Goal: Task Accomplishment & Management: Use online tool/utility

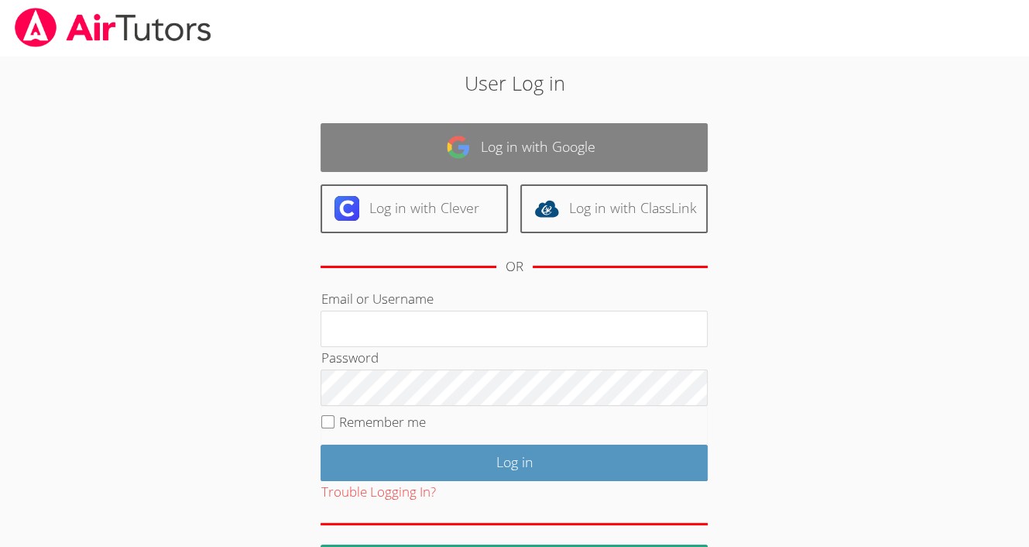
click at [400, 138] on link "Log in with Google" at bounding box center [514, 147] width 387 height 49
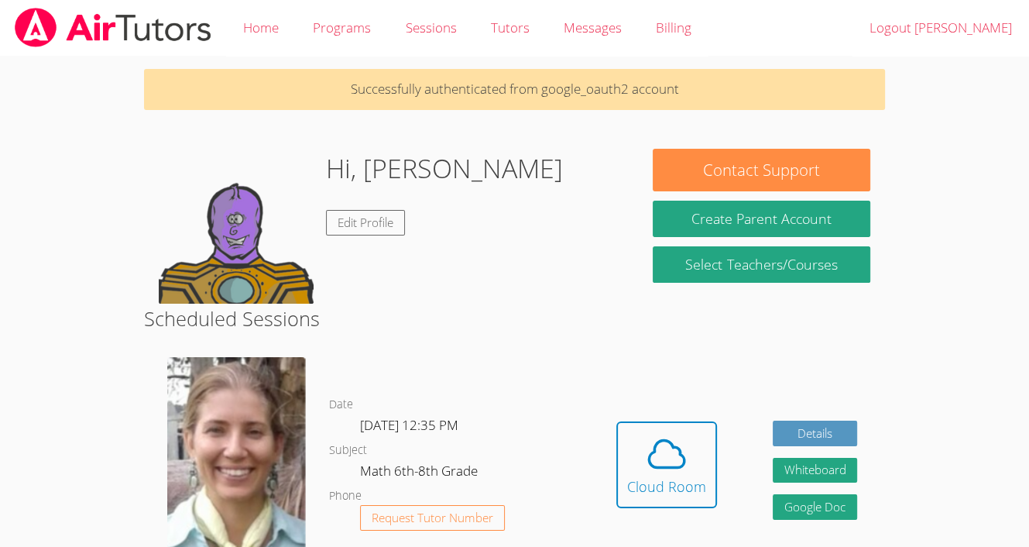
click at [292, 247] on img at bounding box center [236, 226] width 155 height 155
click at [354, 233] on link "Edit Profile" at bounding box center [365, 223] width 79 height 26
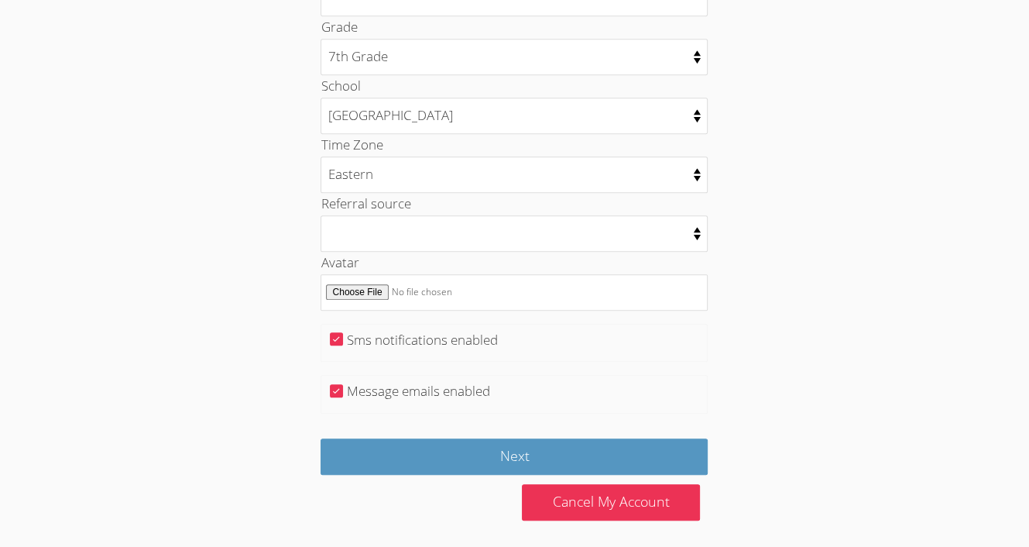
scroll to position [751, 0]
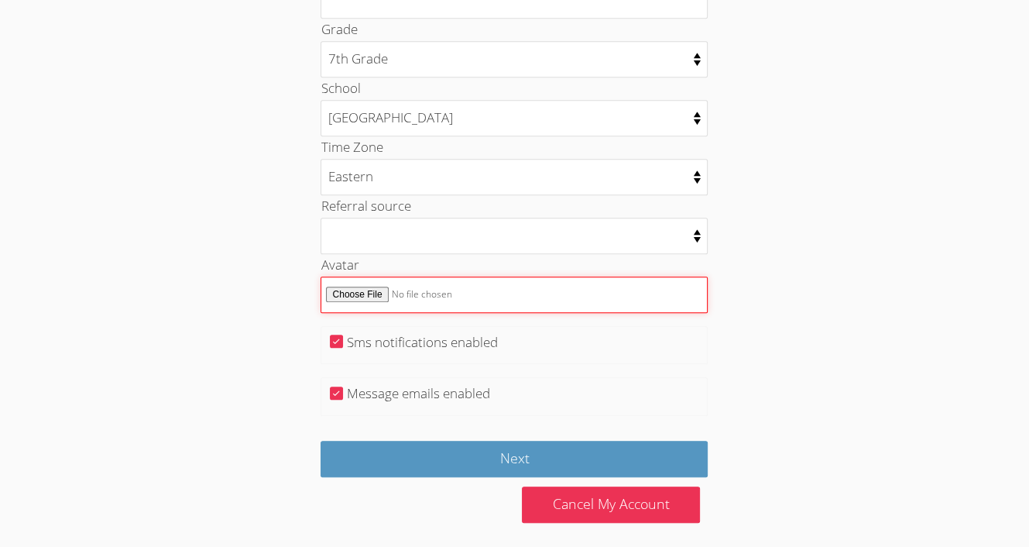
click at [348, 294] on input "Avatar" at bounding box center [514, 295] width 387 height 36
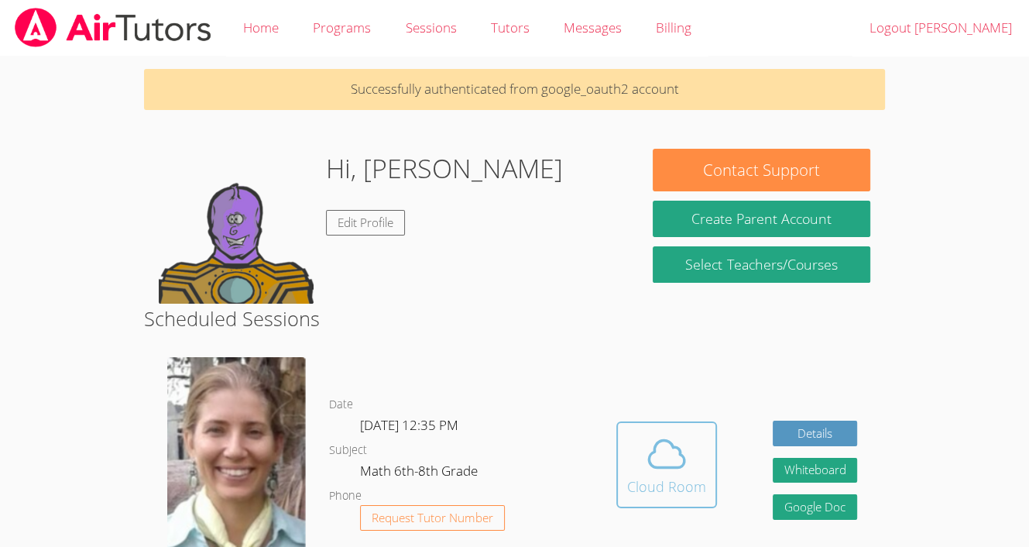
click at [688, 447] on span at bounding box center [666, 453] width 79 height 43
click at [689, 467] on span at bounding box center [666, 453] width 79 height 43
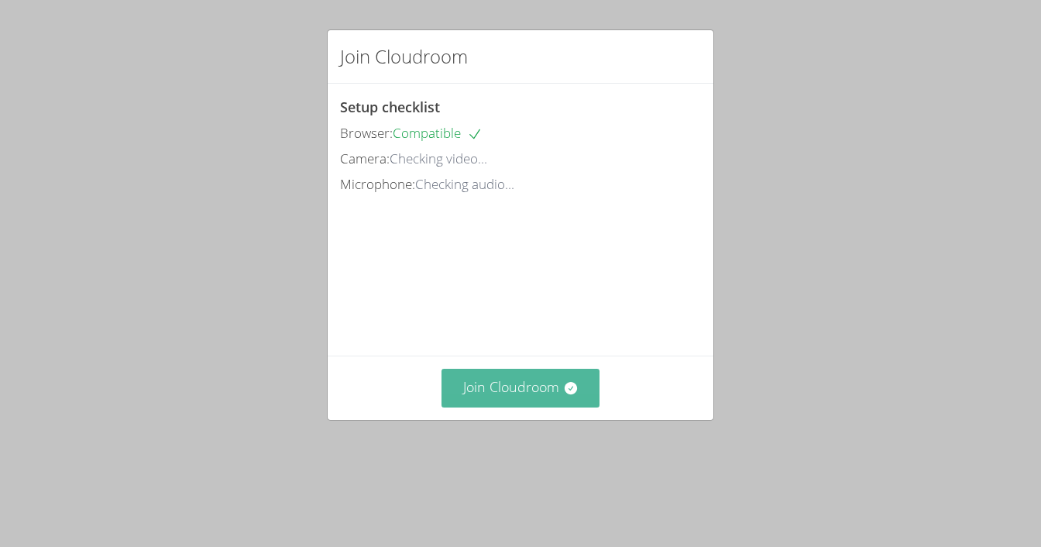
click at [507, 407] on button "Join Cloudroom" at bounding box center [521, 388] width 159 height 38
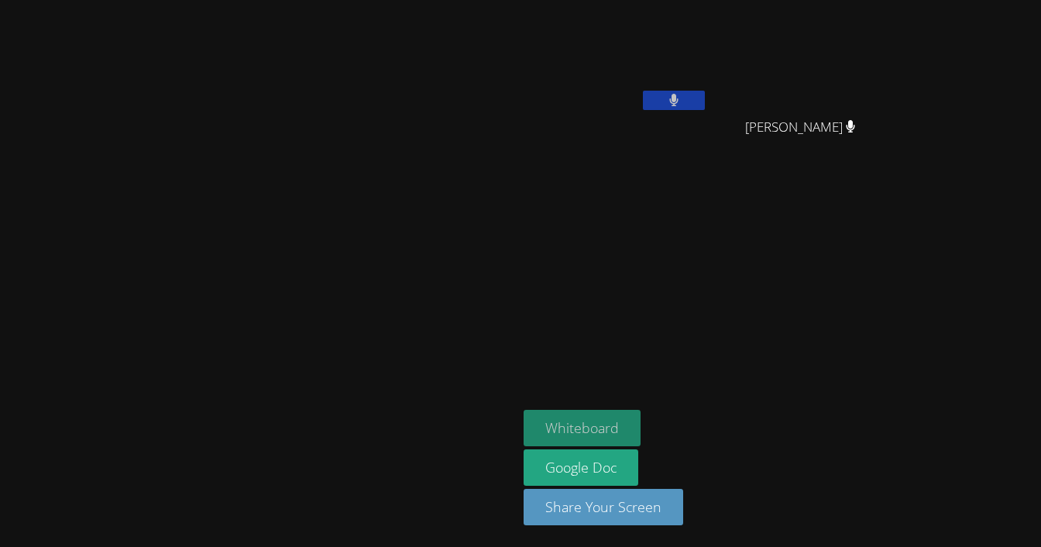
click at [524, 427] on button "Whiteboard" at bounding box center [582, 428] width 117 height 36
click at [524, 424] on button "Whiteboard" at bounding box center [582, 428] width 117 height 36
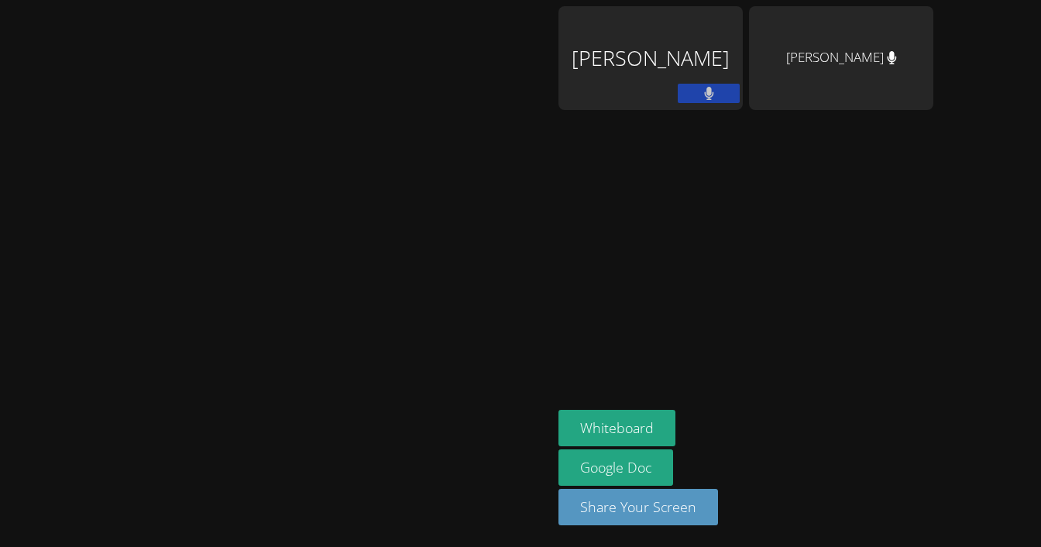
click at [743, 36] on div "Carlos Garcia" at bounding box center [651, 58] width 184 height 104
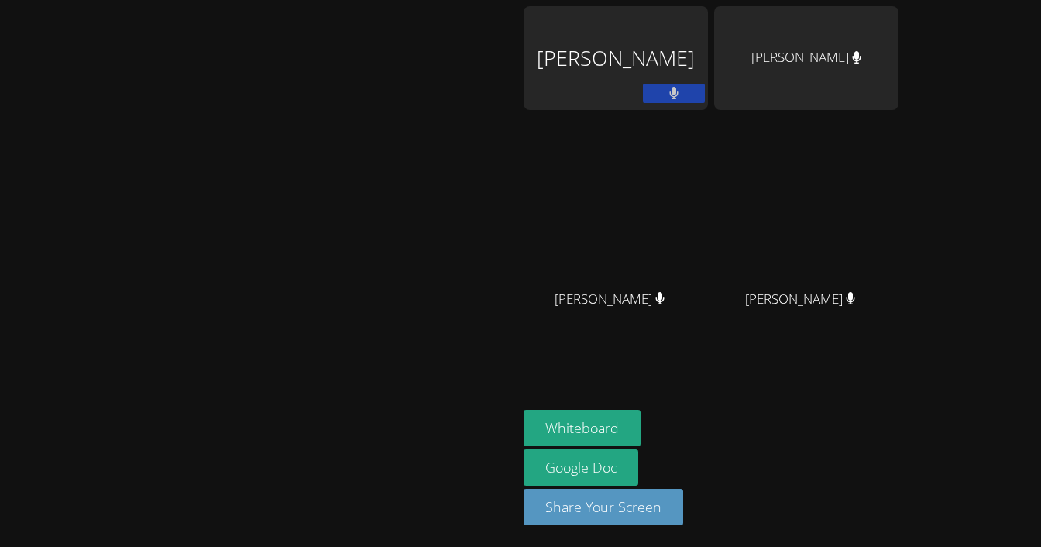
drag, startPoint x: 733, startPoint y: 234, endPoint x: 978, endPoint y: 222, distance: 245.1
click at [899, 222] on div "Carlos Garcia Jose Chali-Chan Rafael Ramos Gomes Aguiar Rafael Ramos Gomes Agui…" at bounding box center [711, 175] width 375 height 338
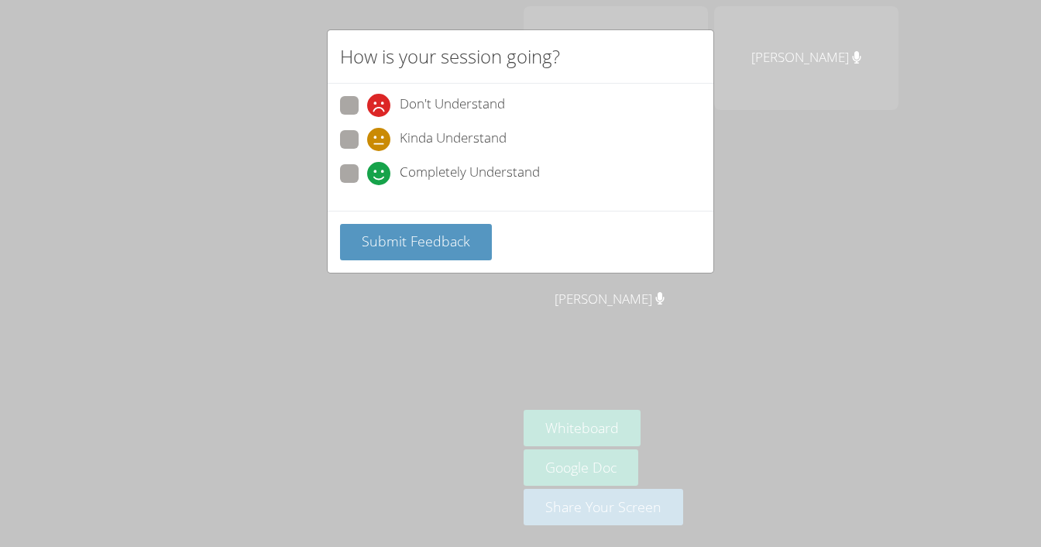
click at [359, 164] on label "Completely Understand" at bounding box center [440, 174] width 200 height 21
click at [367, 164] on input "Completely Understand" at bounding box center [373, 170] width 13 height 13
radio input "true"
click at [403, 225] on button "Submit Feedback" at bounding box center [416, 242] width 152 height 36
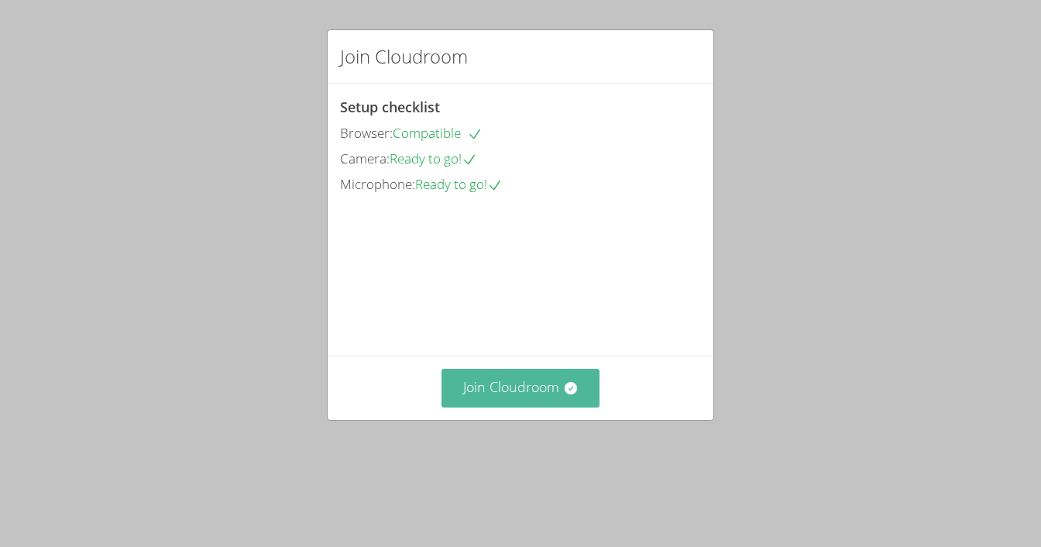
click at [506, 407] on button "Join Cloudroom" at bounding box center [521, 388] width 159 height 38
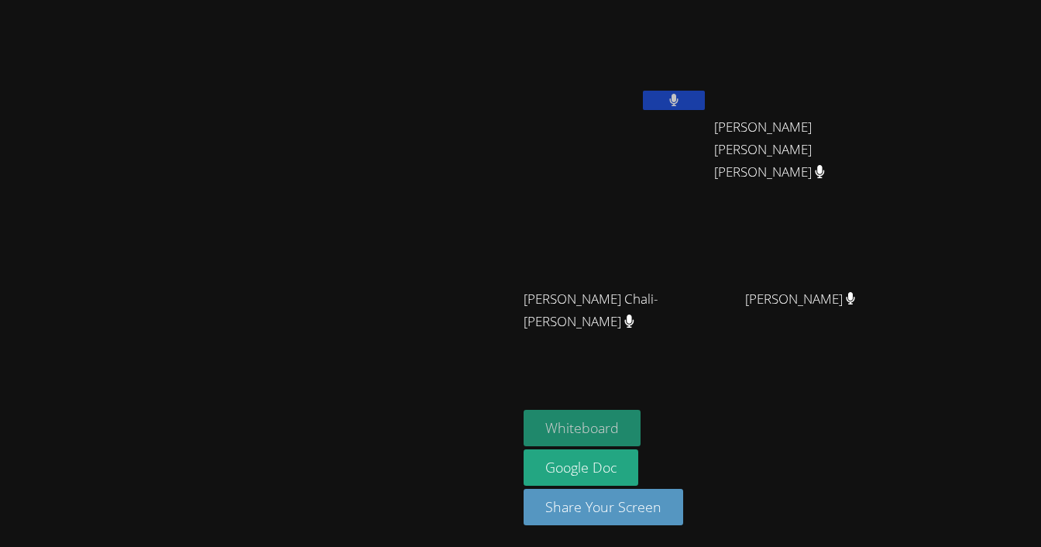
click at [641, 431] on button "Whiteboard" at bounding box center [582, 428] width 117 height 36
